Goal: Information Seeking & Learning: Find specific fact

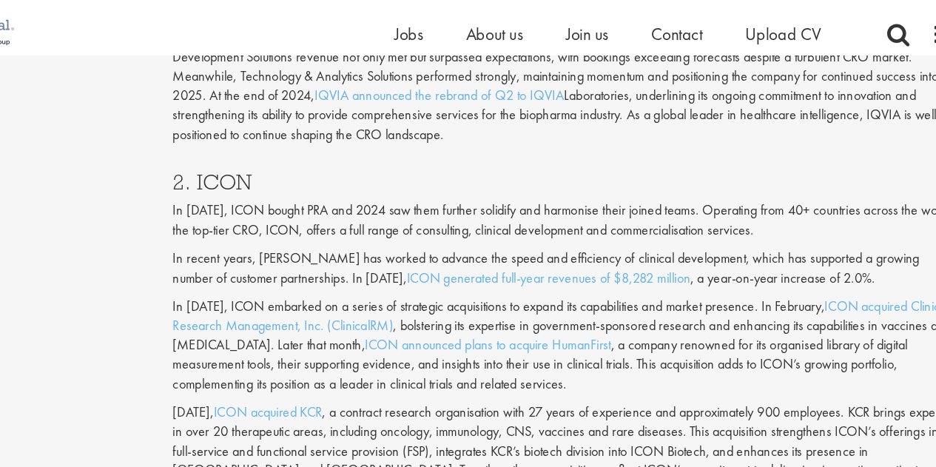
scroll to position [1430, 0]
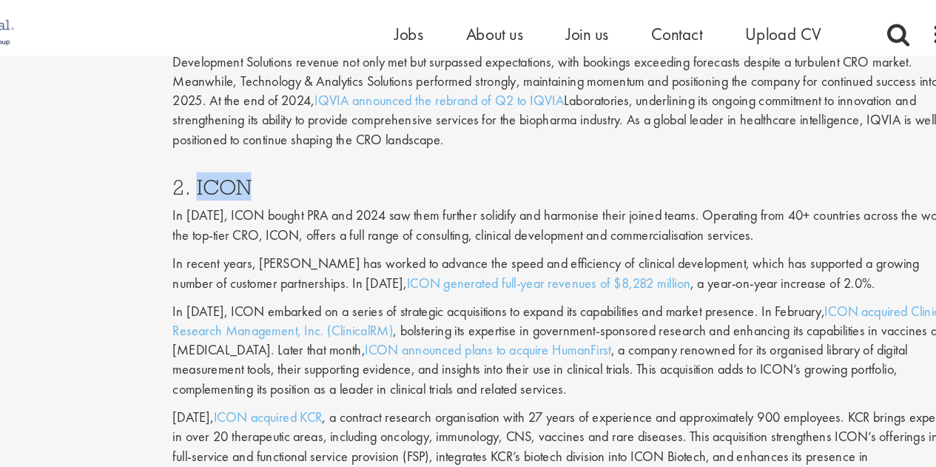
drag, startPoint x: 318, startPoint y: 144, endPoint x: 264, endPoint y: 138, distance: 54.3
click at [264, 153] on h3 "2. ICON" at bounding box center [585, 162] width 680 height 19
copy h3 "ICON"
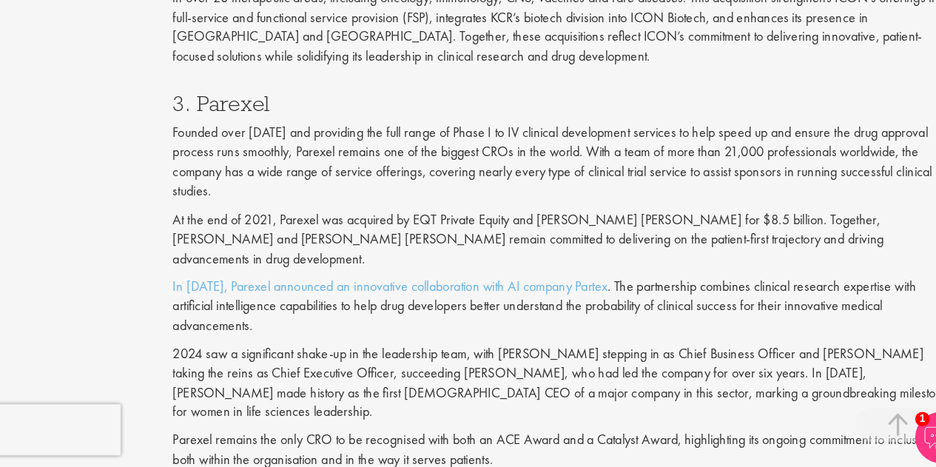
scroll to position [1756, 0]
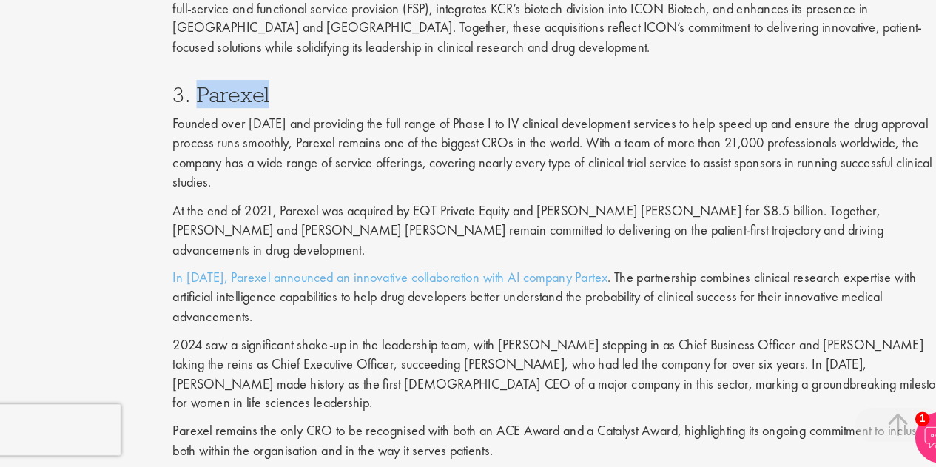
drag, startPoint x: 328, startPoint y: 127, endPoint x: 264, endPoint y: 124, distance: 64.4
click at [264, 135] on h3 "3. Parexel" at bounding box center [585, 144] width 680 height 19
copy h3 "Parexel"
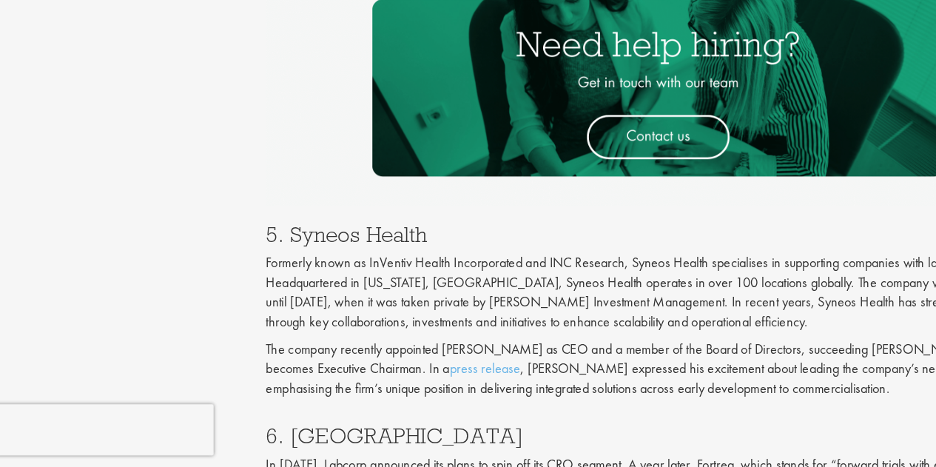
scroll to position [2524, 0]
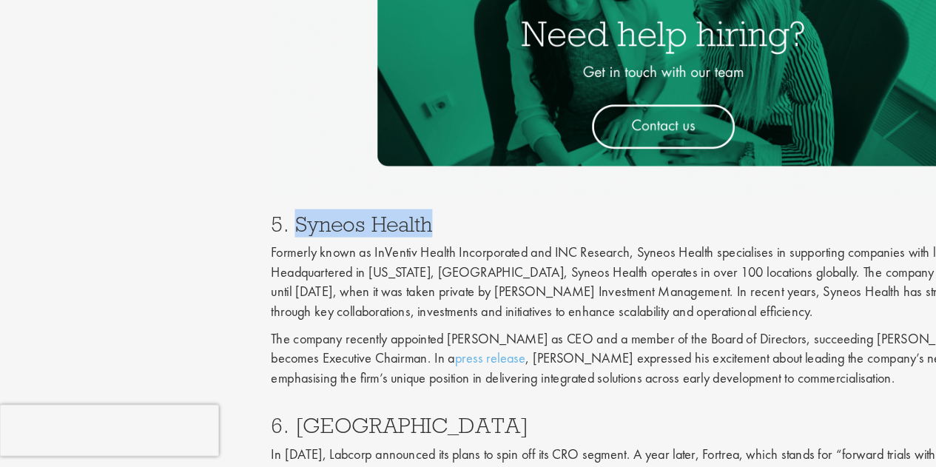
drag, startPoint x: 264, startPoint y: 184, endPoint x: 406, endPoint y: 190, distance: 142.2
click at [406, 246] on h3 "5. Syneos Health" at bounding box center [585, 255] width 680 height 19
copy h3 "Syneos Health"
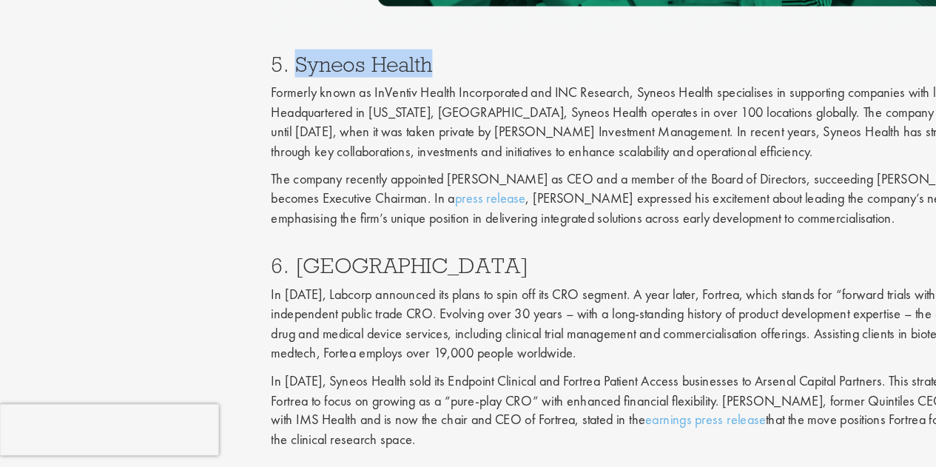
scroll to position [2662, 0]
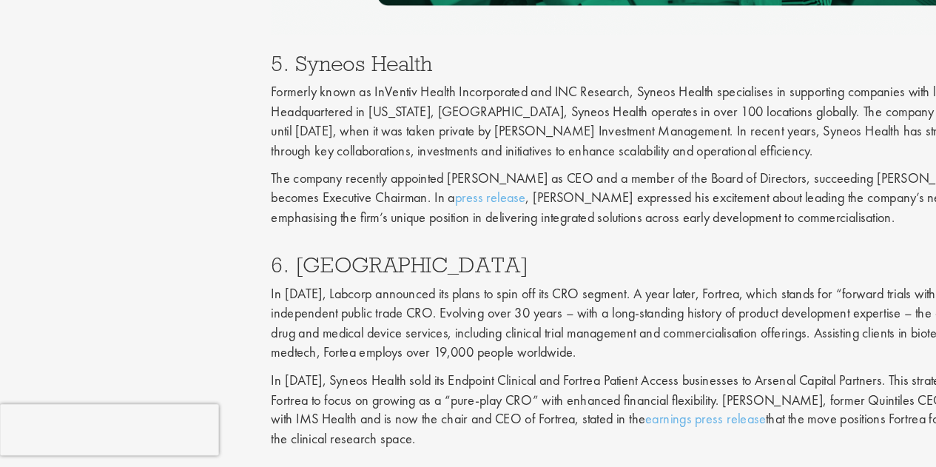
drag, startPoint x: 332, startPoint y: 227, endPoint x: 326, endPoint y: 220, distance: 8.9
click at [326, 282] on h3 "6. [GEOGRAPHIC_DATA]" at bounding box center [585, 291] width 680 height 19
drag, startPoint x: 326, startPoint y: 220, endPoint x: 260, endPoint y: 217, distance: 66.0
click at [260, 282] on h3 "6. [GEOGRAPHIC_DATA]" at bounding box center [585, 291] width 680 height 19
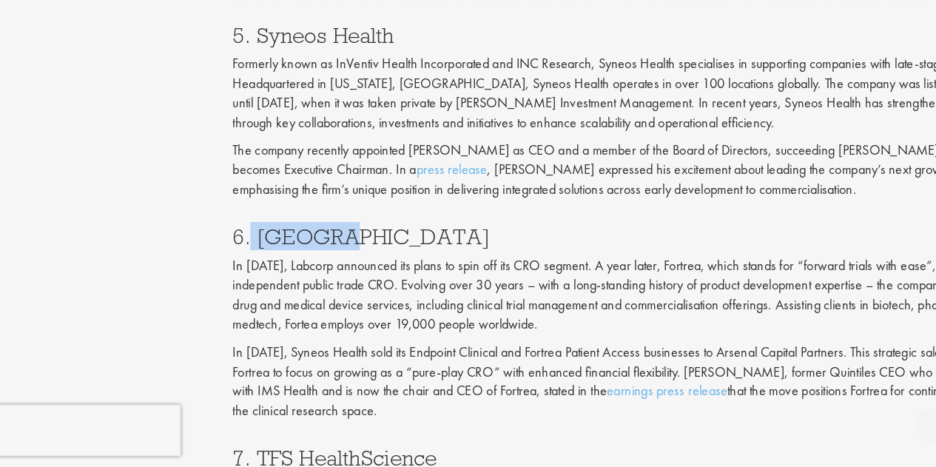
scroll to position [2687, 0]
copy h3 "Fortrea"
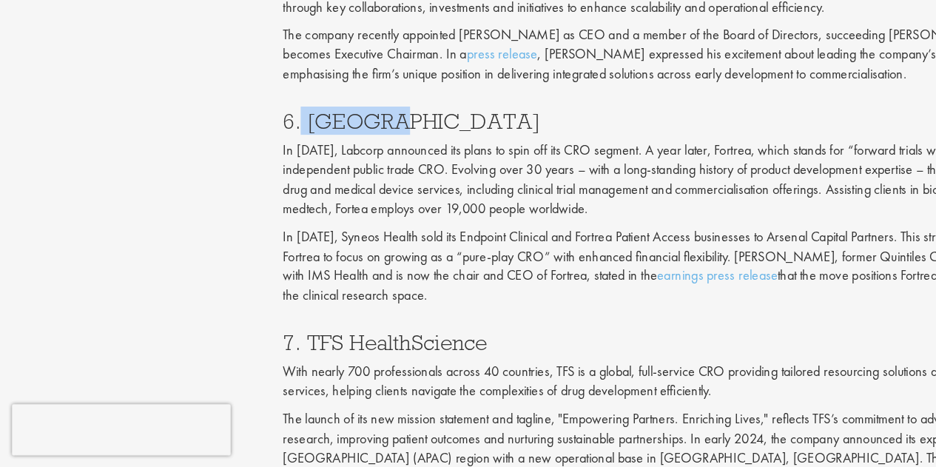
scroll to position [2813, 0]
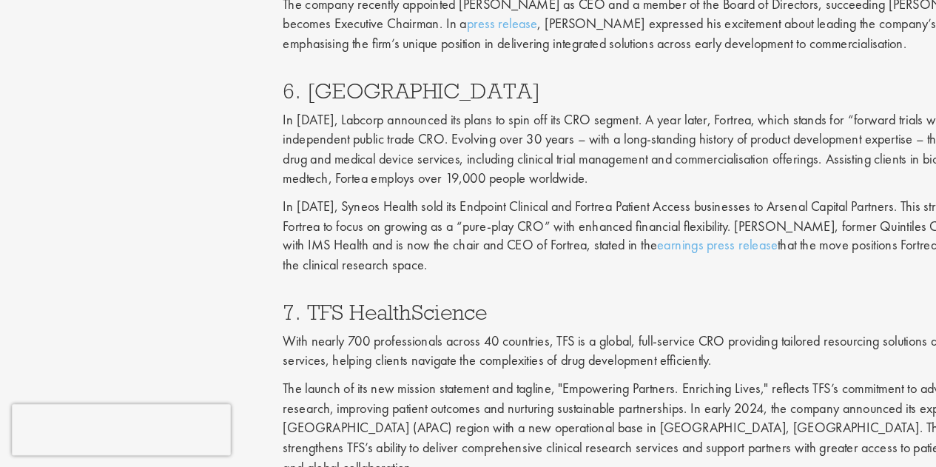
click at [431, 323] on h3 "7. TFS HealthScience" at bounding box center [585, 332] width 680 height 19
click at [427, 323] on h3 "7. TFS HealthScience" at bounding box center [585, 332] width 680 height 19
click at [426, 323] on h3 "7. TFS HealthScience" at bounding box center [585, 332] width 680 height 19
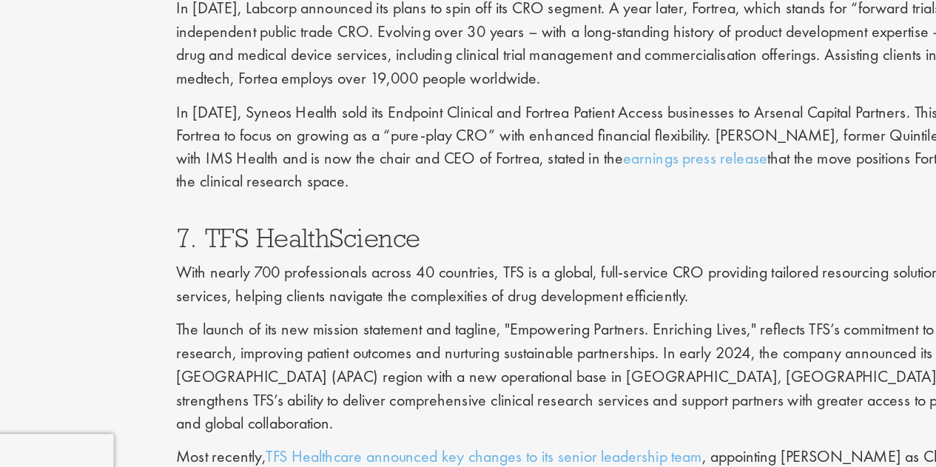
scroll to position [2875, 0]
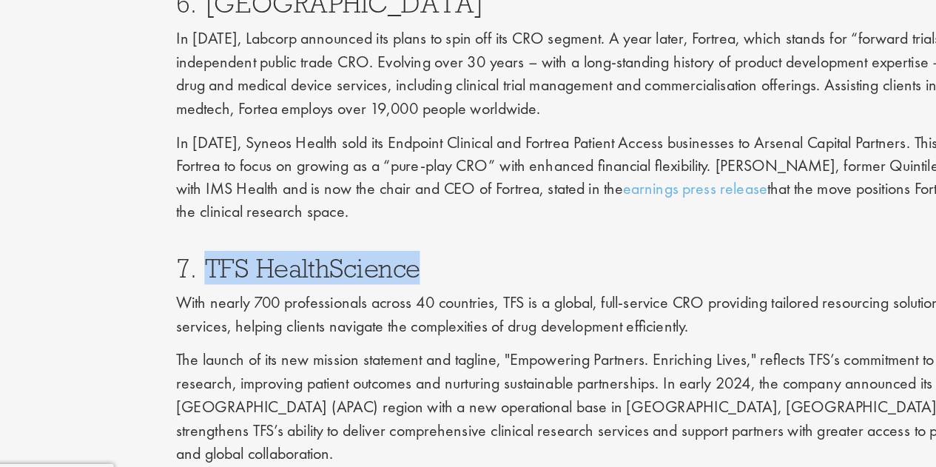
drag, startPoint x: 427, startPoint y: 203, endPoint x: 264, endPoint y: 202, distance: 163.6
click at [264, 261] on h3 "7. TFS HealthScience" at bounding box center [585, 270] width 680 height 19
copy h3 "TFS HealthScience"
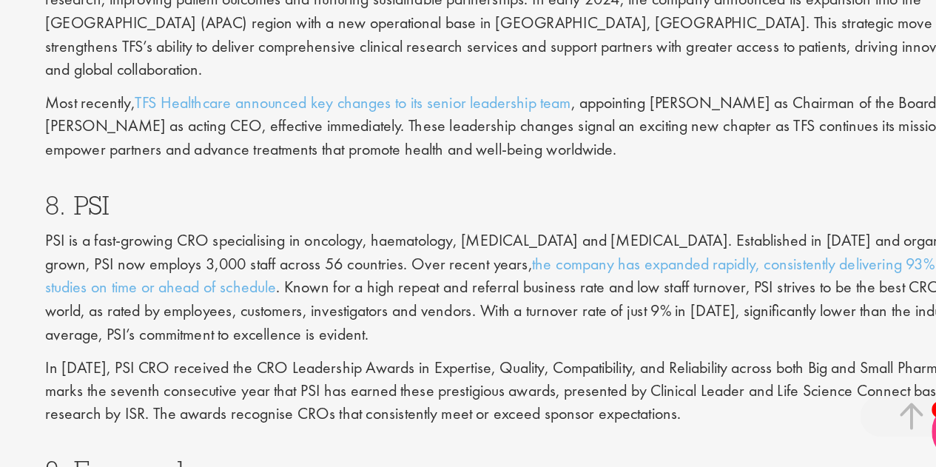
scroll to position [3102, 0]
drag, startPoint x: 299, startPoint y: 190, endPoint x: 261, endPoint y: 185, distance: 38.1
click at [261, 267] on h3 "8. PSI" at bounding box center [585, 276] width 680 height 19
copy h3 "PSI"
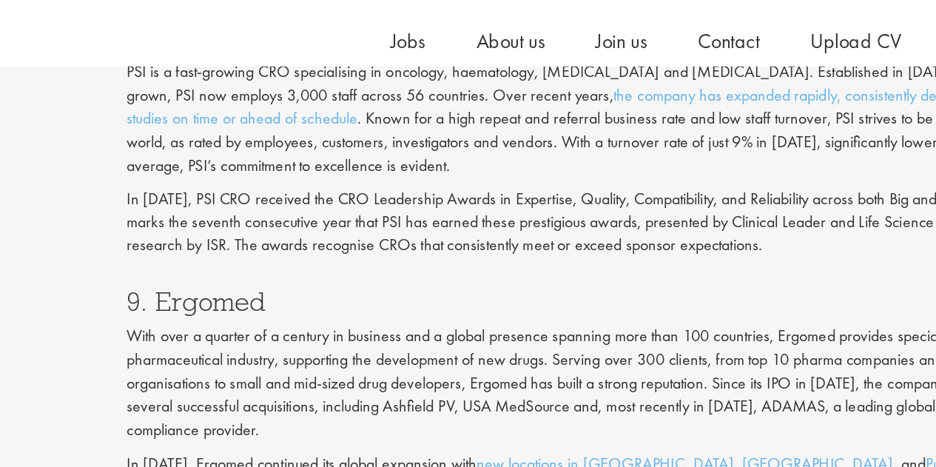
scroll to position [3306, 0]
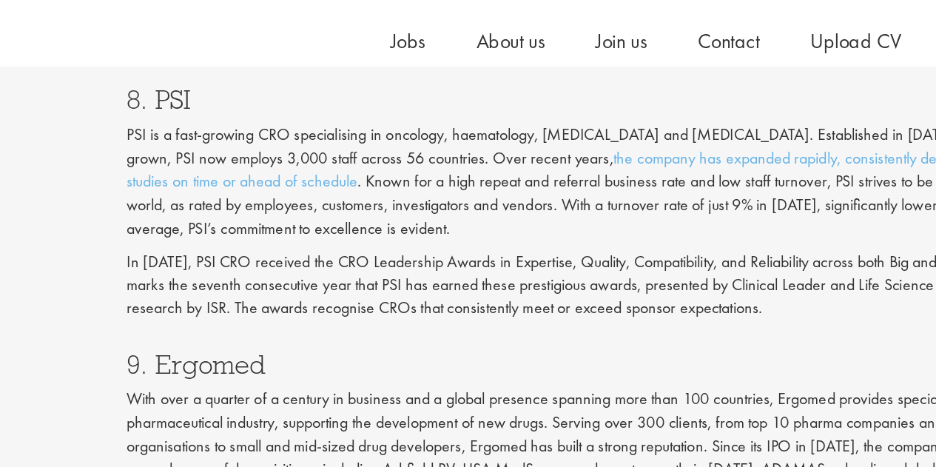
click at [352, 255] on h3 "9. Ergomed" at bounding box center [585, 264] width 680 height 19
drag, startPoint x: 352, startPoint y: 184, endPoint x: 336, endPoint y: 167, distance: 22.5
click at [336, 255] on h3 "9. Ergomed" at bounding box center [585, 264] width 680 height 19
copy div "Ergomed"
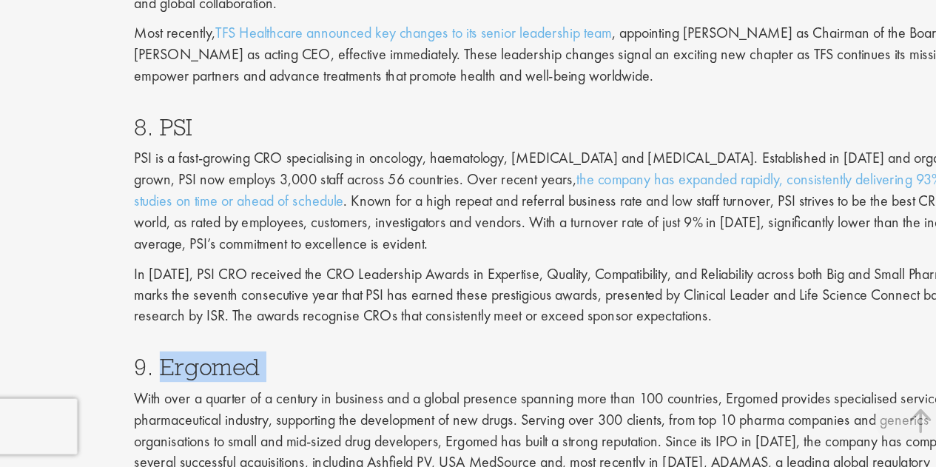
scroll to position [3201, 0]
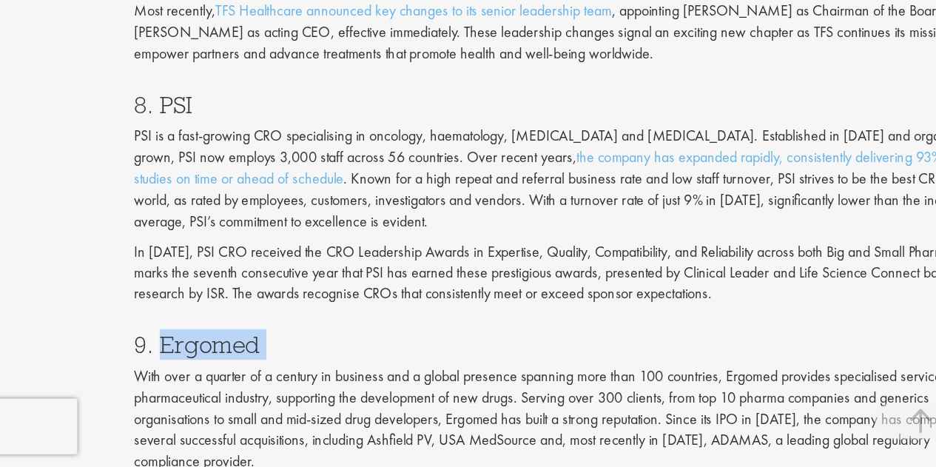
copy div "Ergomed"
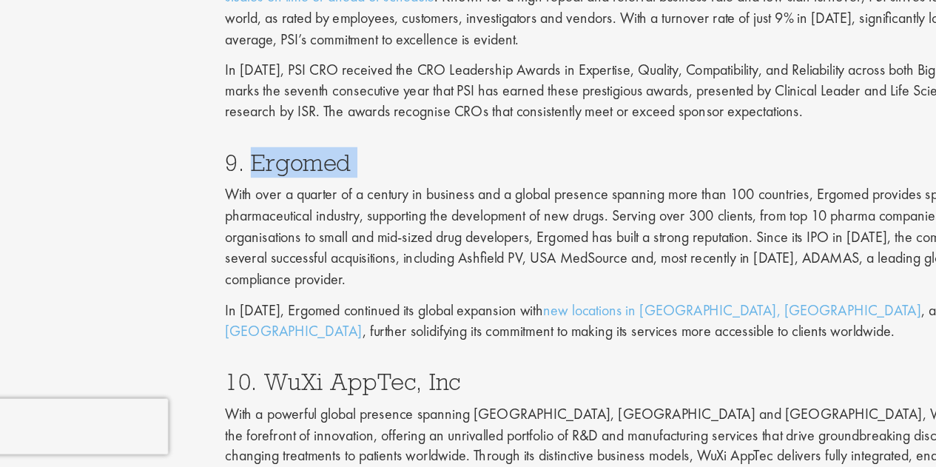
scroll to position [3349, 0]
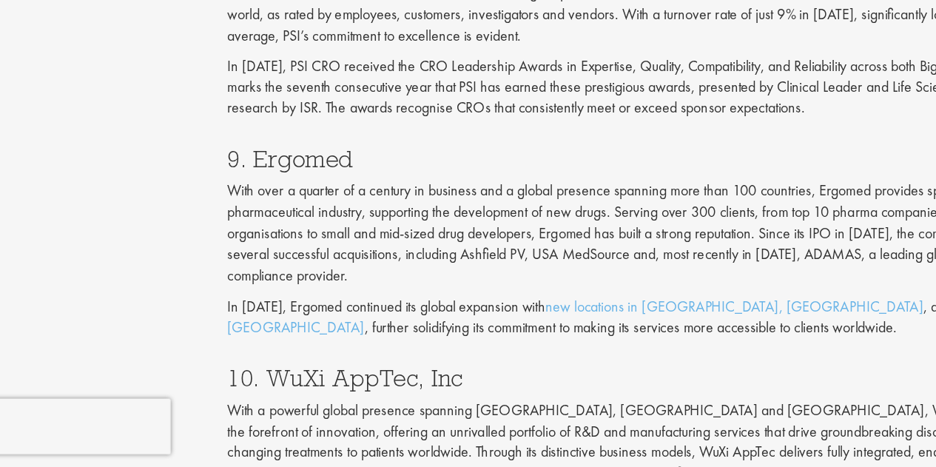
click at [433, 386] on h3 "10. WuXi AppTec, Inc" at bounding box center [585, 395] width 680 height 19
click at [434, 386] on h3 "10. WuXi AppTec, Inc" at bounding box center [585, 395] width 680 height 19
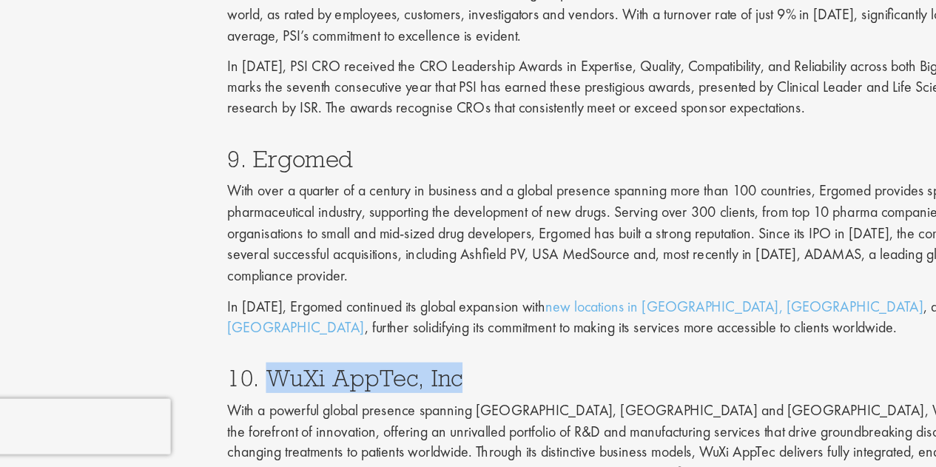
drag, startPoint x: 273, startPoint y: 302, endPoint x: 446, endPoint y: 318, distance: 173.9
click at [446, 386] on h3 "10. WuXi AppTec, Inc" at bounding box center [585, 395] width 680 height 19
copy h3 "WuXi AppTec, Inc"
